Goal: Browse casually

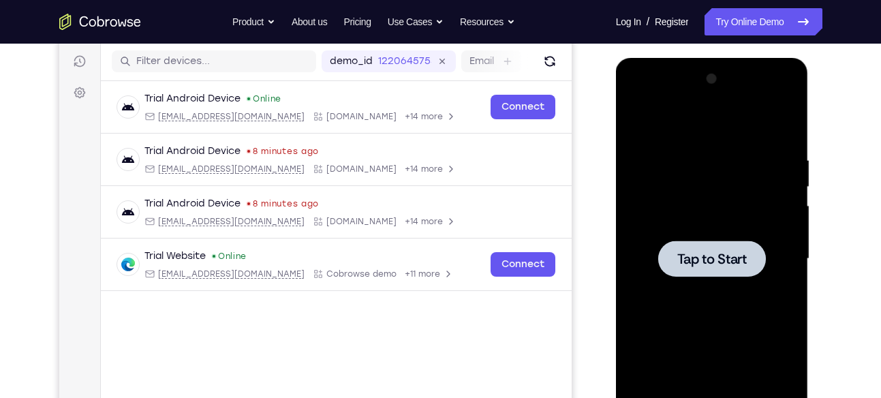
click at [691, 238] on div at bounding box center [712, 258] width 172 height 381
click at [714, 245] on div at bounding box center [712, 258] width 108 height 36
click at [672, 237] on div at bounding box center [712, 258] width 172 height 381
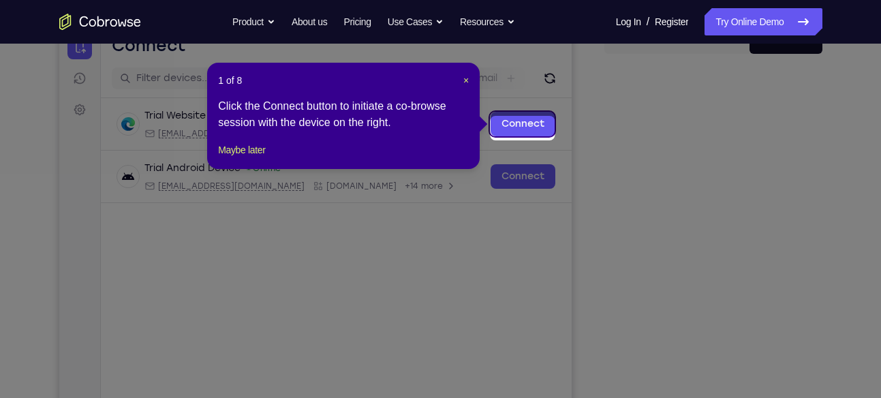
scroll to position [146, 0]
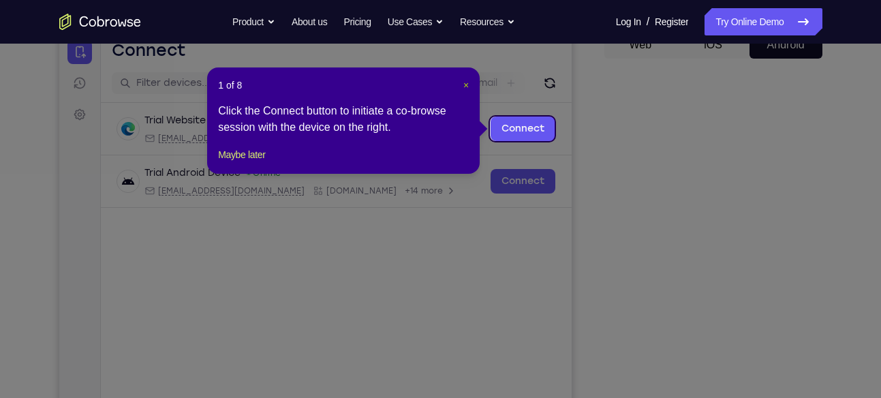
click at [464, 82] on span "×" at bounding box center [465, 85] width 5 height 11
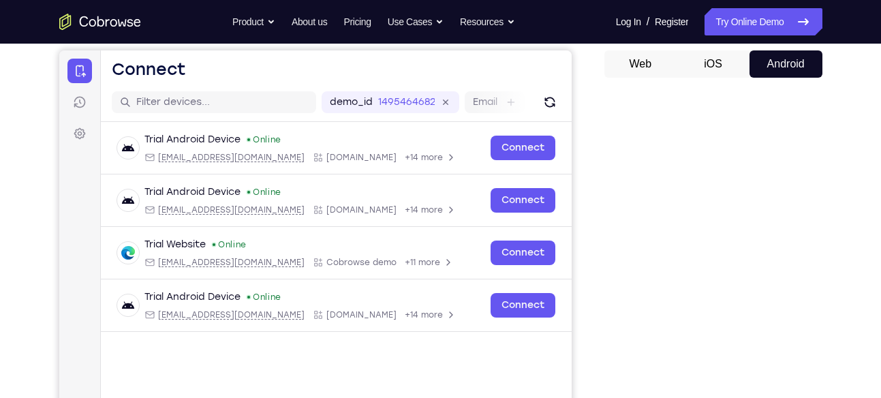
scroll to position [117, 0]
